Goal: Task Accomplishment & Management: Manage account settings

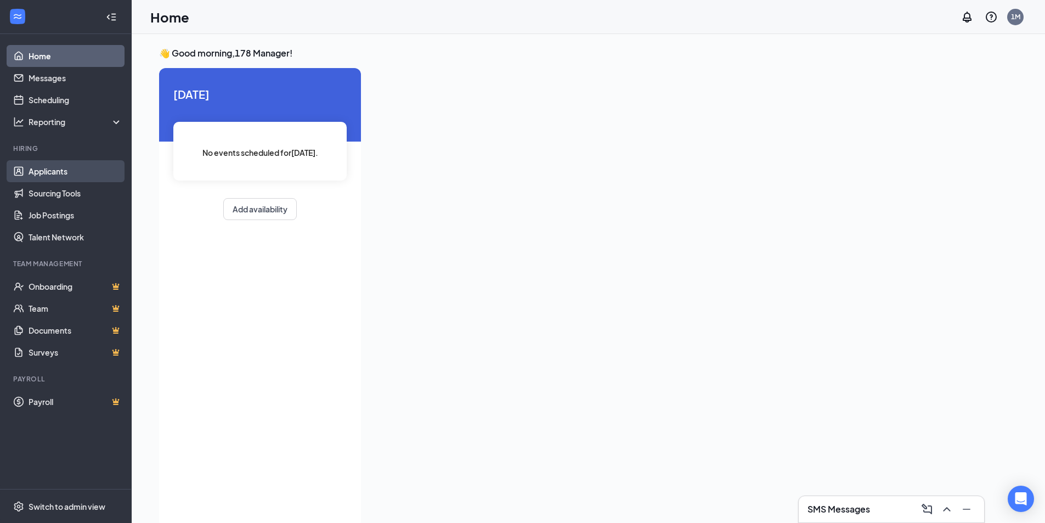
click at [43, 173] on link "Applicants" at bounding box center [76, 171] width 94 height 22
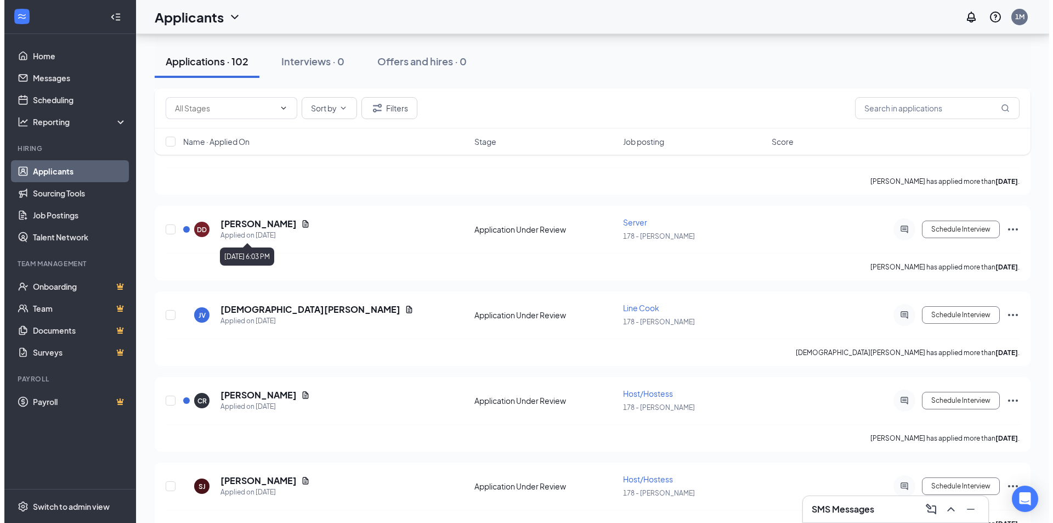
scroll to position [2248, 0]
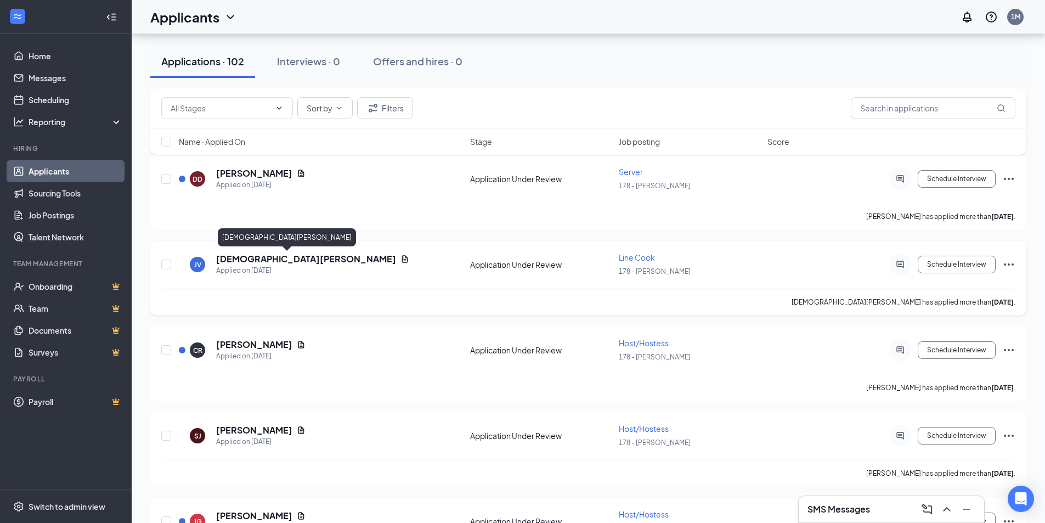
click at [252, 263] on h5 "[DEMOGRAPHIC_DATA][PERSON_NAME]" at bounding box center [306, 259] width 180 height 12
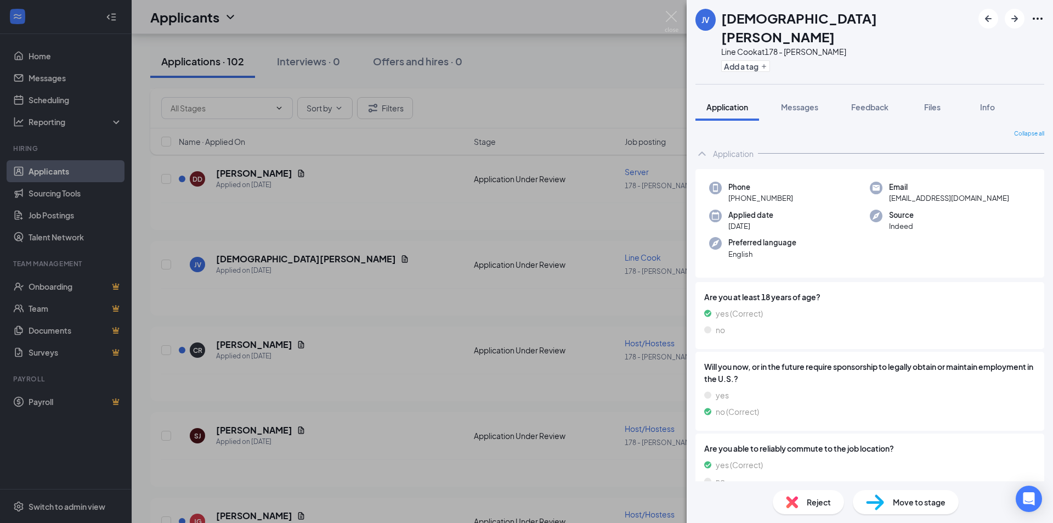
scroll to position [62, 0]
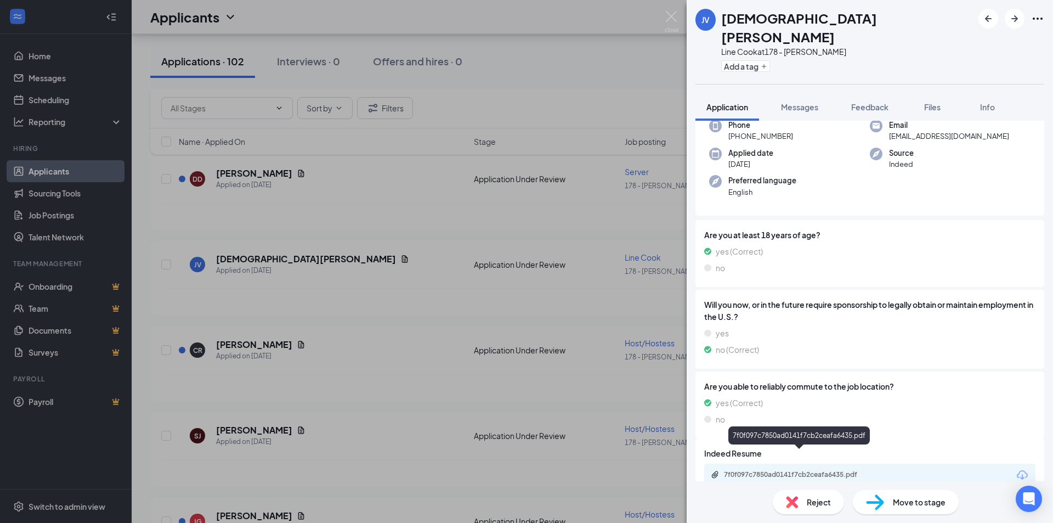
click at [789, 470] on div "7f0f097c7850ad0141f7cb2ceafa6435.pdf" at bounding box center [801, 474] width 154 height 9
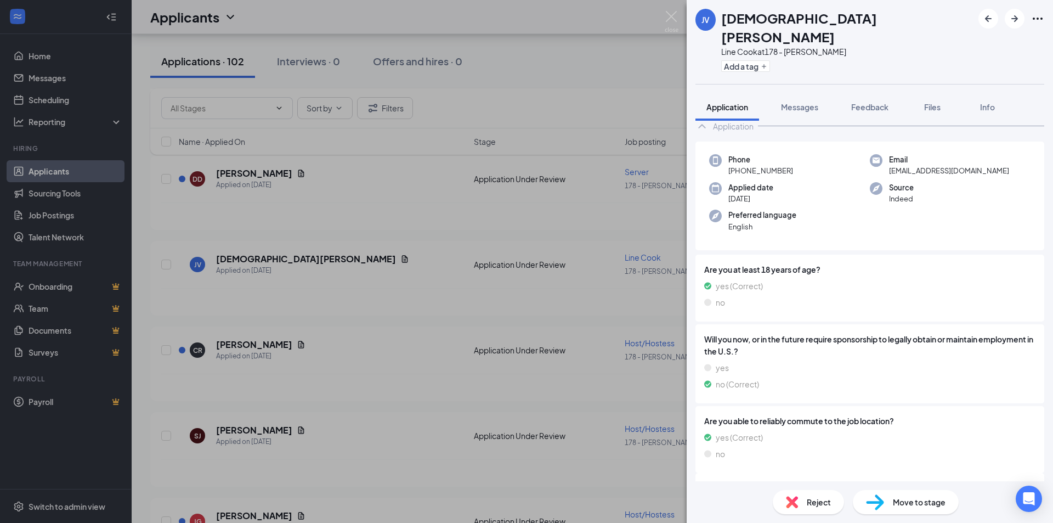
scroll to position [0, 0]
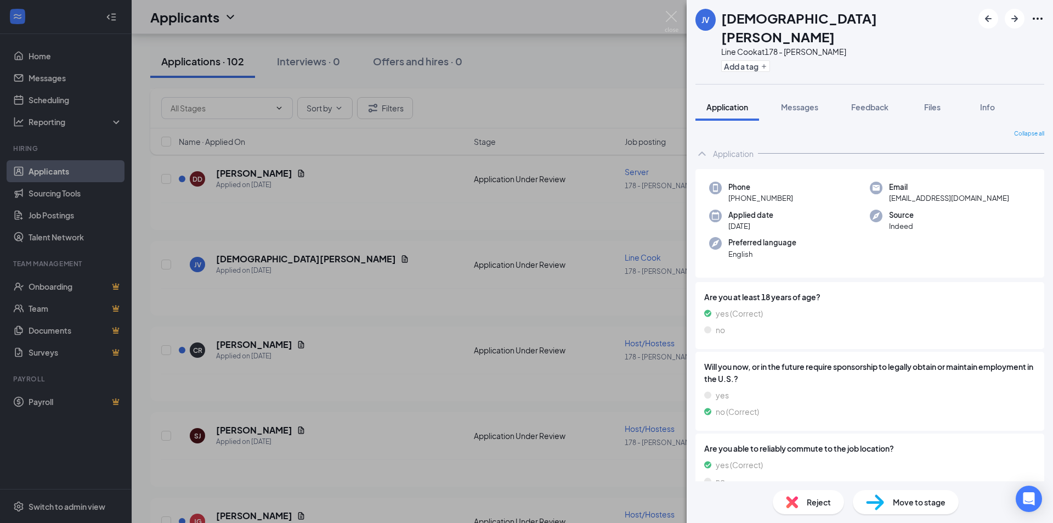
click at [927, 192] on span "[EMAIL_ADDRESS][DOMAIN_NAME]" at bounding box center [949, 197] width 120 height 11
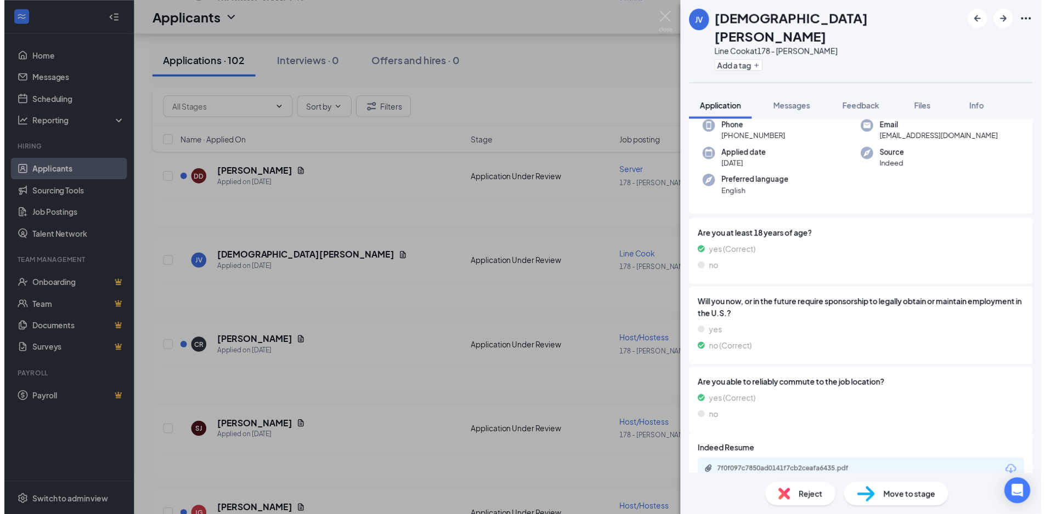
scroll to position [62, 0]
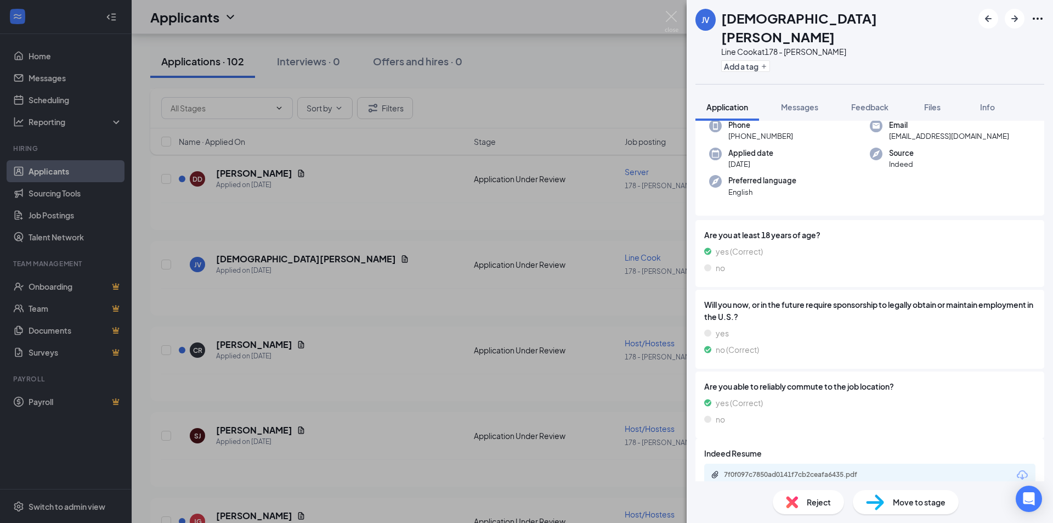
click at [444, 299] on div "JV [PERSON_NAME] Line Cook at 178 - [PERSON_NAME] Add a tag Application Message…" at bounding box center [526, 261] width 1053 height 523
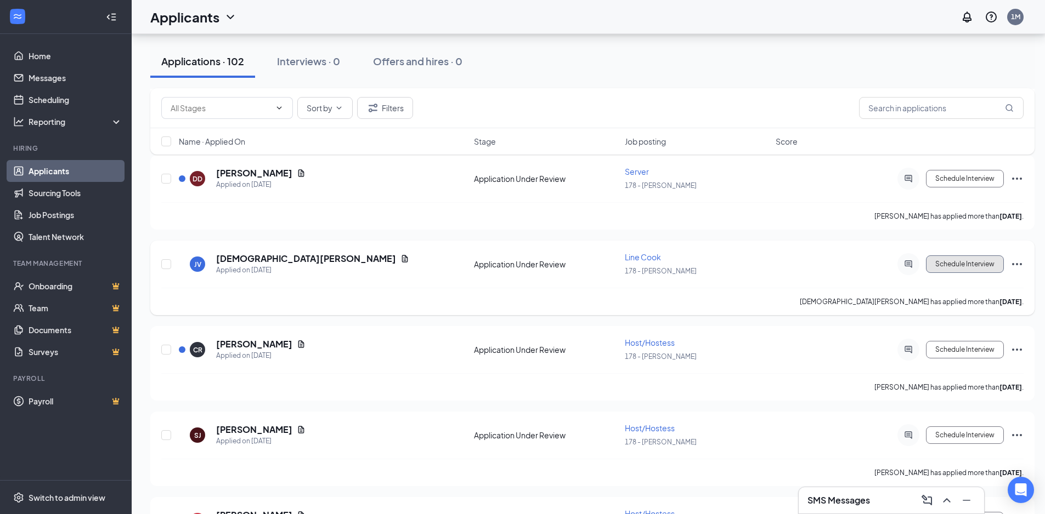
click at [949, 268] on button "Schedule Interview" at bounding box center [965, 265] width 78 height 18
type input "Onsite Interview (next stage)"
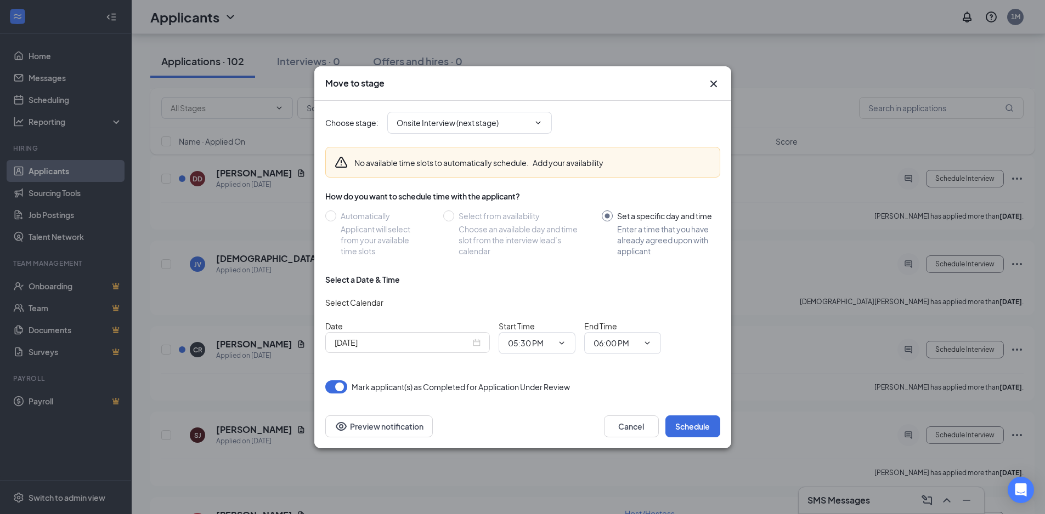
click at [475, 345] on div "[DATE]" at bounding box center [407, 343] width 146 height 12
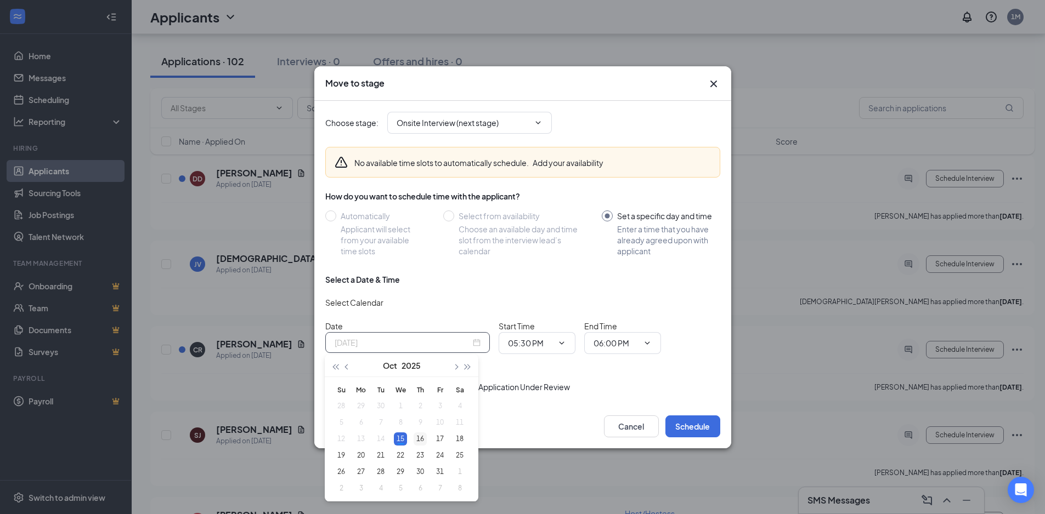
type input "[DATE]"
click at [416, 438] on div "16" at bounding box center [419, 439] width 13 height 13
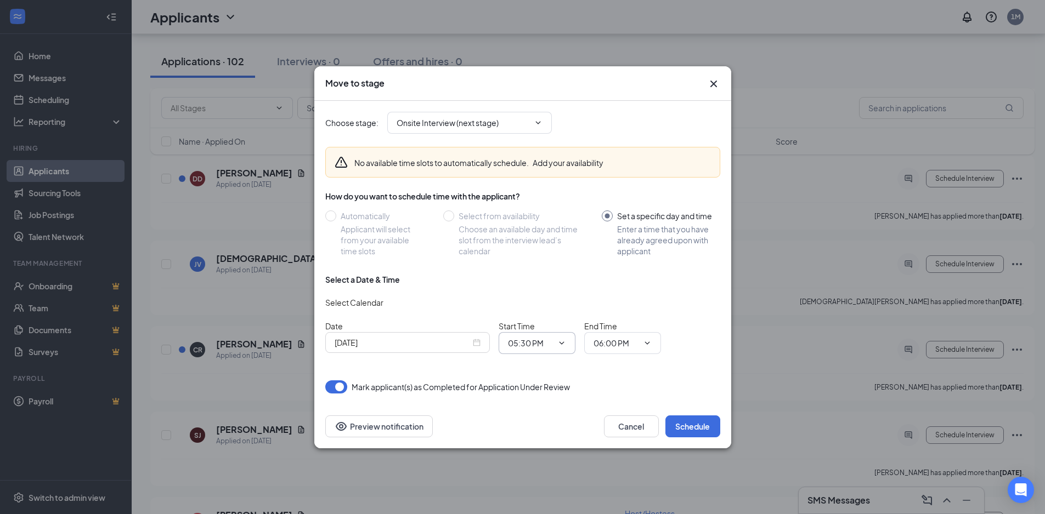
click at [560, 342] on icon "ChevronDown" at bounding box center [561, 343] width 9 height 9
click at [540, 290] on div "01:00 PM" at bounding box center [533, 288] width 32 height 12
type input "01:00 PM"
click at [646, 345] on icon "ChevronDown" at bounding box center [647, 343] width 9 height 9
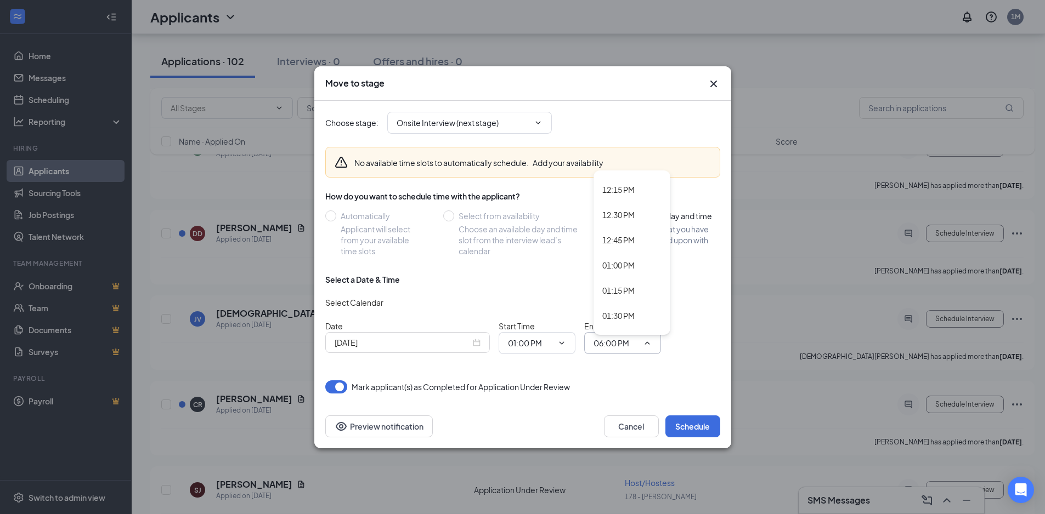
scroll to position [1261, 0]
click at [621, 284] on div "01:30 PM" at bounding box center [618, 284] width 32 height 12
type input "01:30 PM"
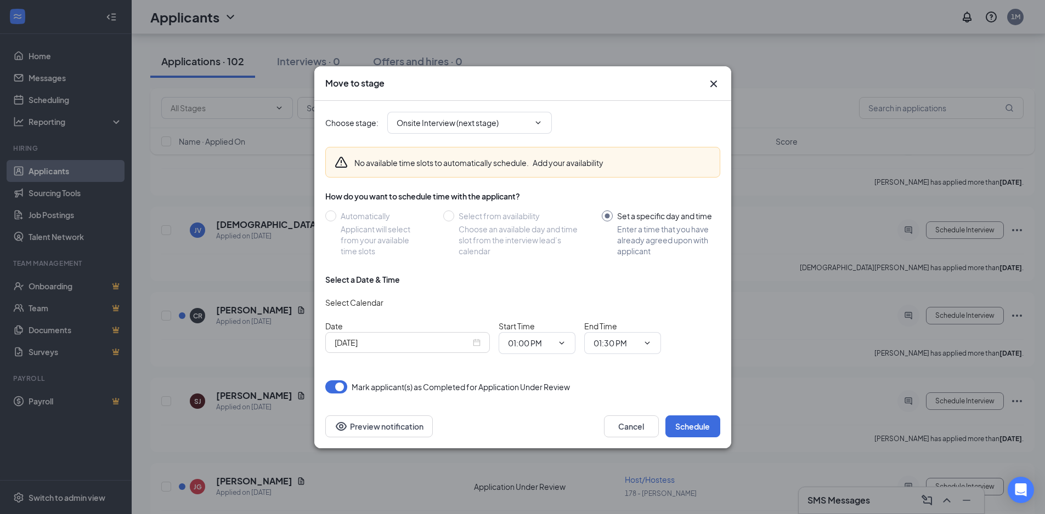
scroll to position [2303, 0]
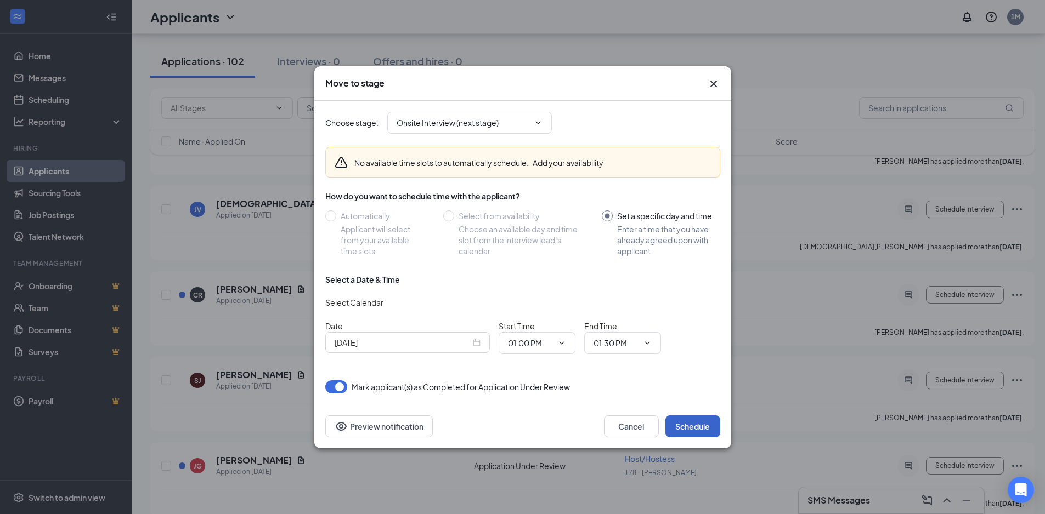
click at [687, 420] on button "Schedule" at bounding box center [692, 427] width 55 height 22
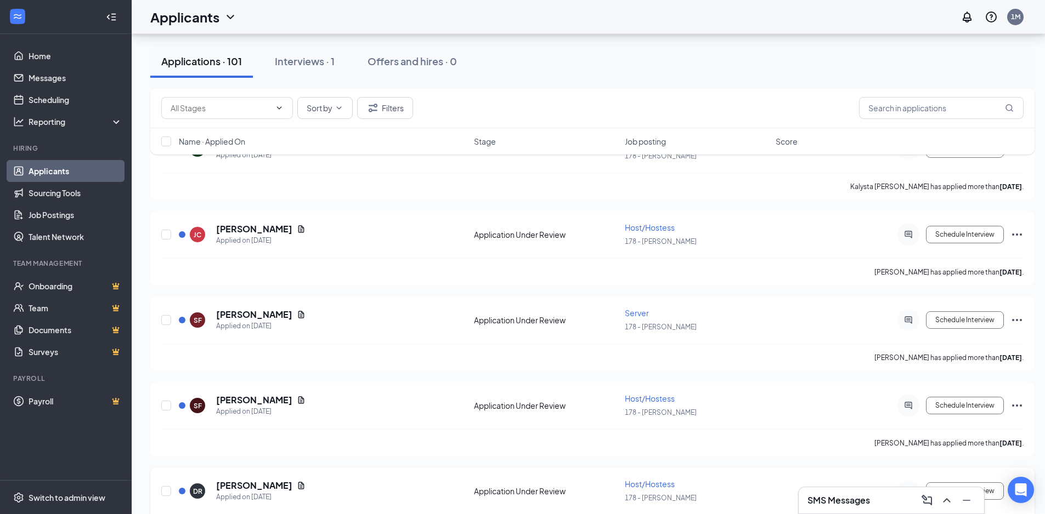
scroll to position [1755, 0]
